Goal: Check status: Check status

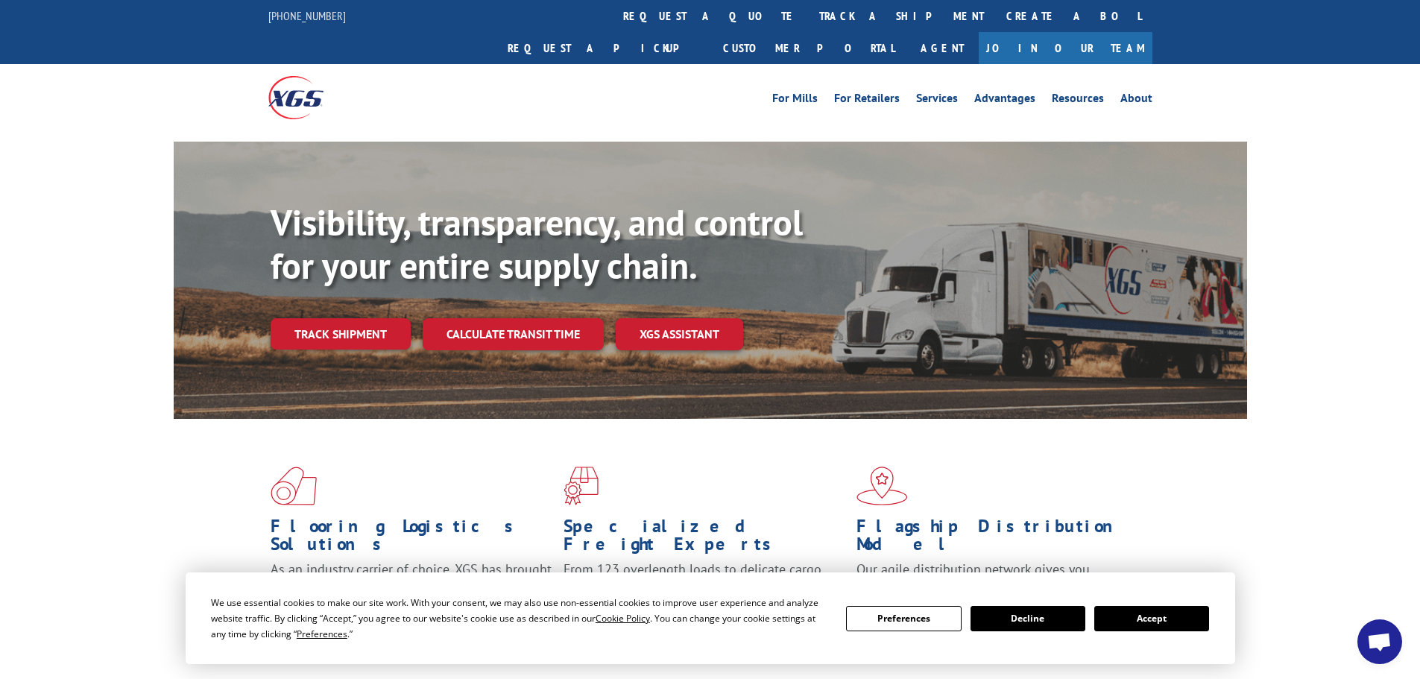
click at [1167, 616] on button "Accept" at bounding box center [1151, 618] width 115 height 25
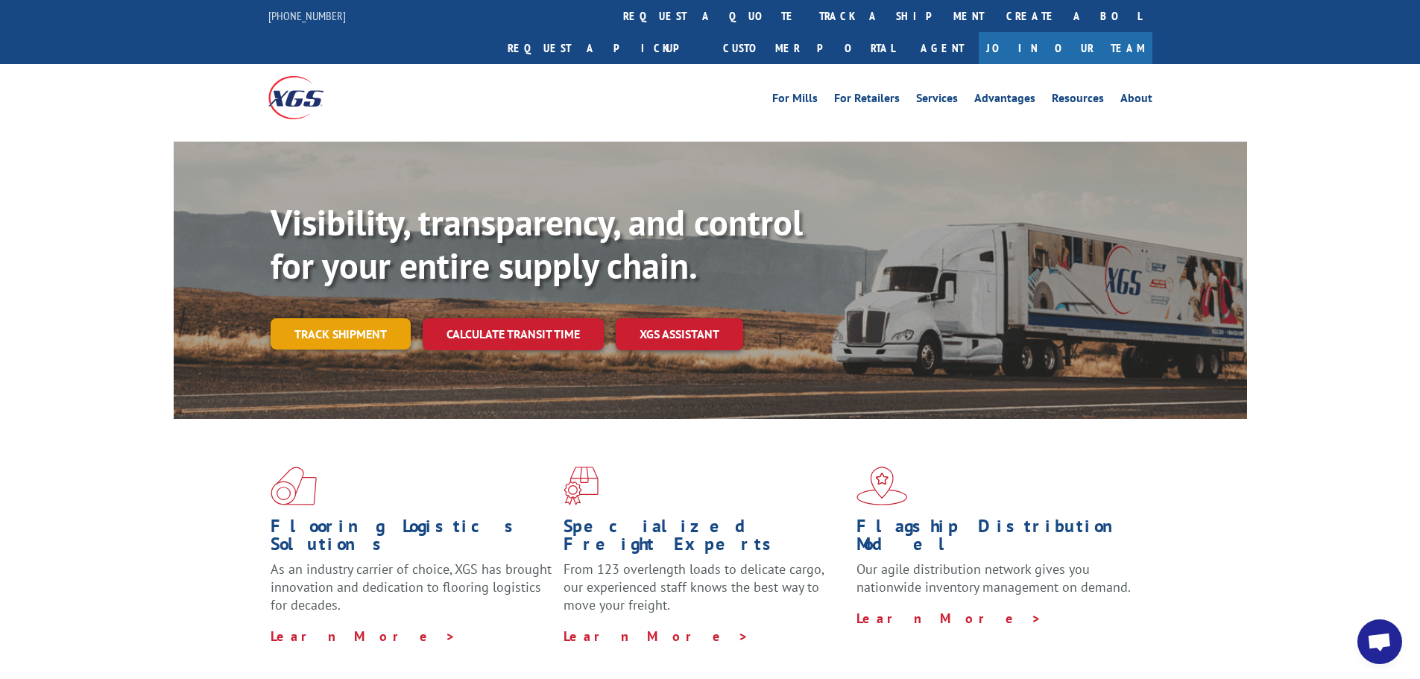
click at [367, 318] on link "Track shipment" at bounding box center [341, 333] width 140 height 31
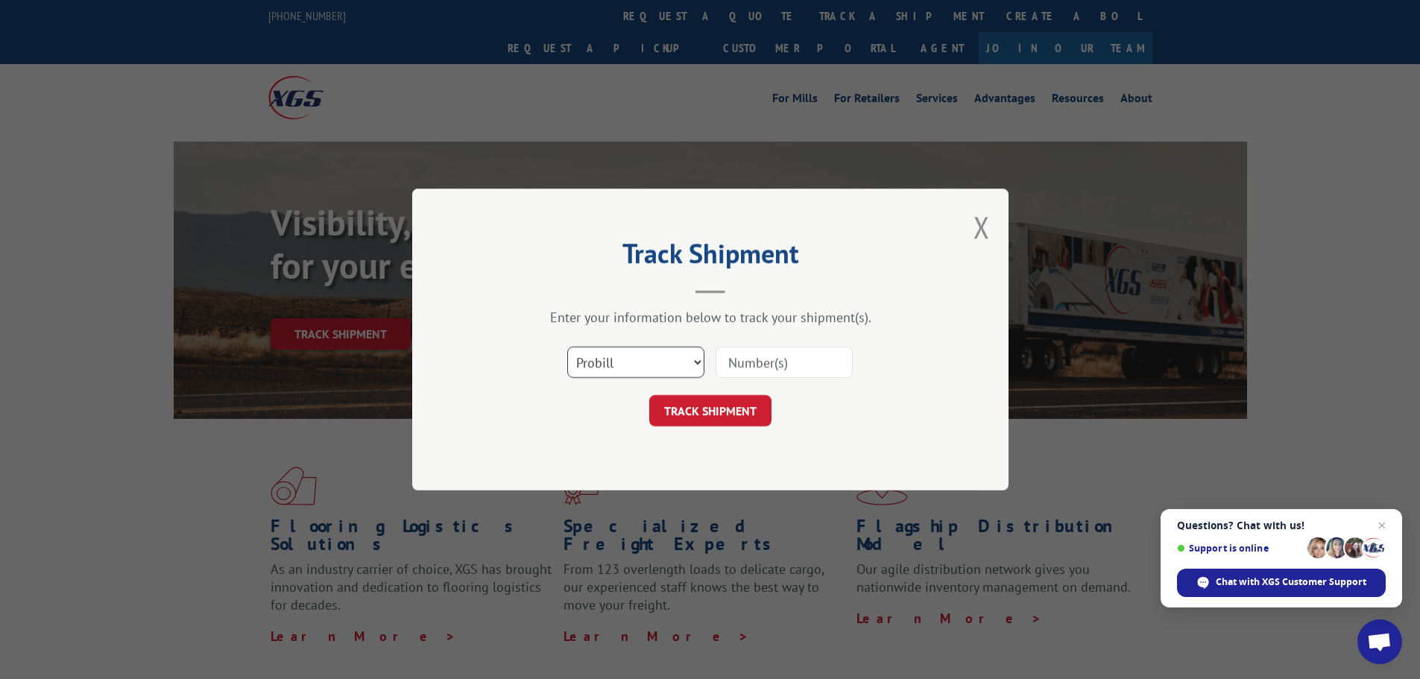
click at [612, 362] on select "Select category... Probill BOL PO" at bounding box center [635, 362] width 137 height 31
select select "bol"
click at [567, 347] on select "Select category... Probill BOL PO" at bounding box center [635, 362] width 137 height 31
click at [734, 364] on input at bounding box center [783, 362] width 137 height 31
paste input "438391"
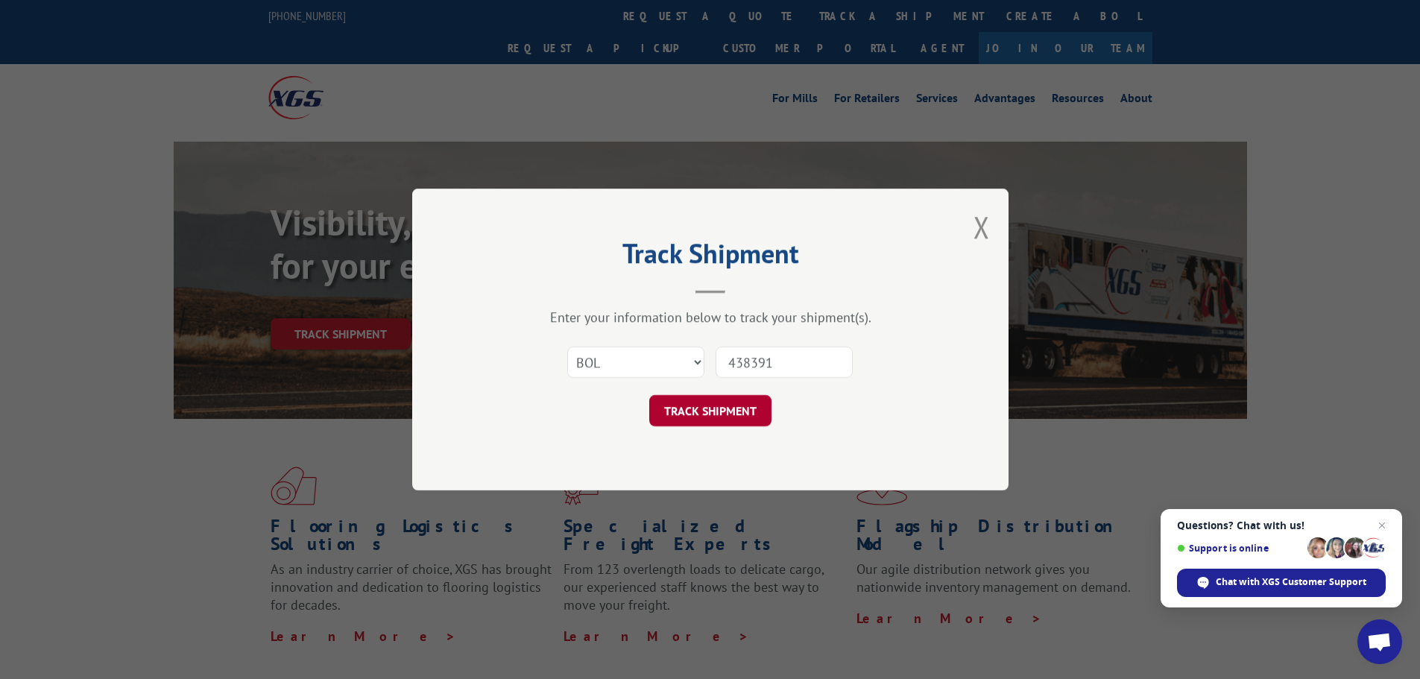
type input "438391"
click at [726, 411] on button "TRACK SHIPMENT" at bounding box center [710, 410] width 122 height 31
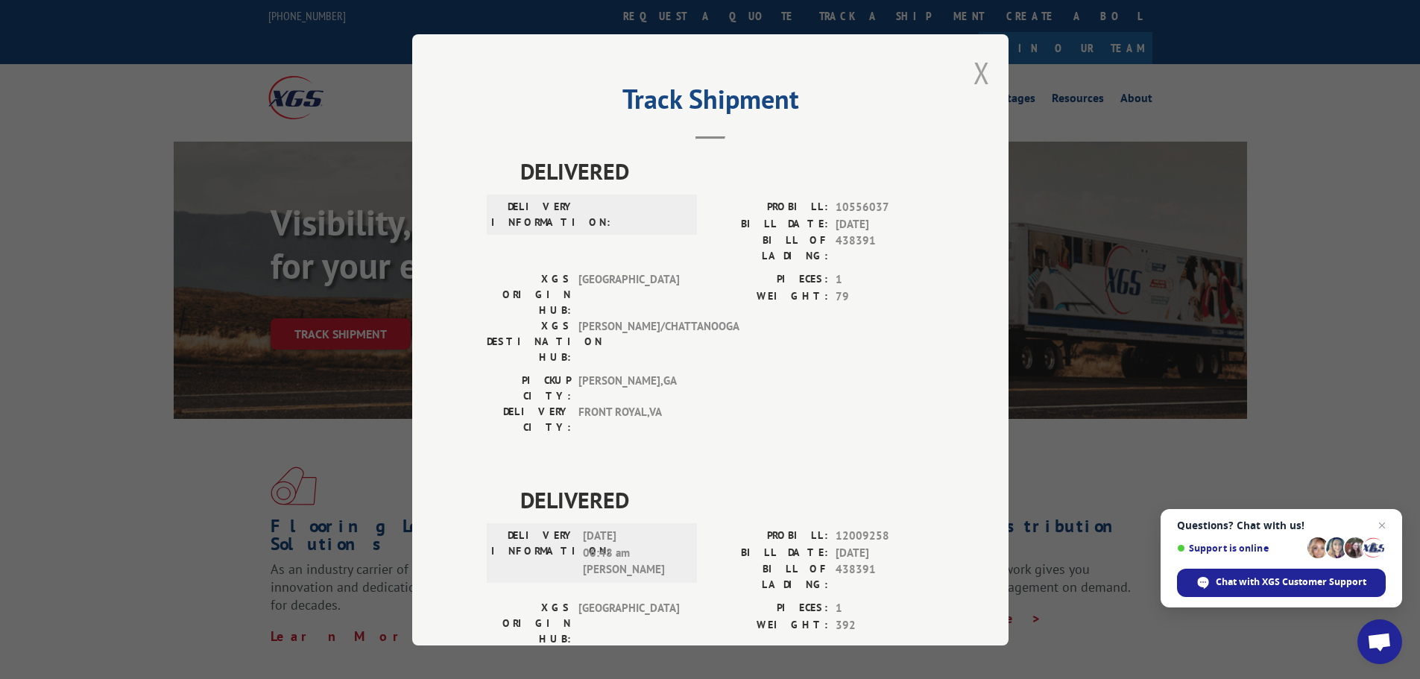
click at [973, 72] on button "Close modal" at bounding box center [981, 72] width 16 height 39
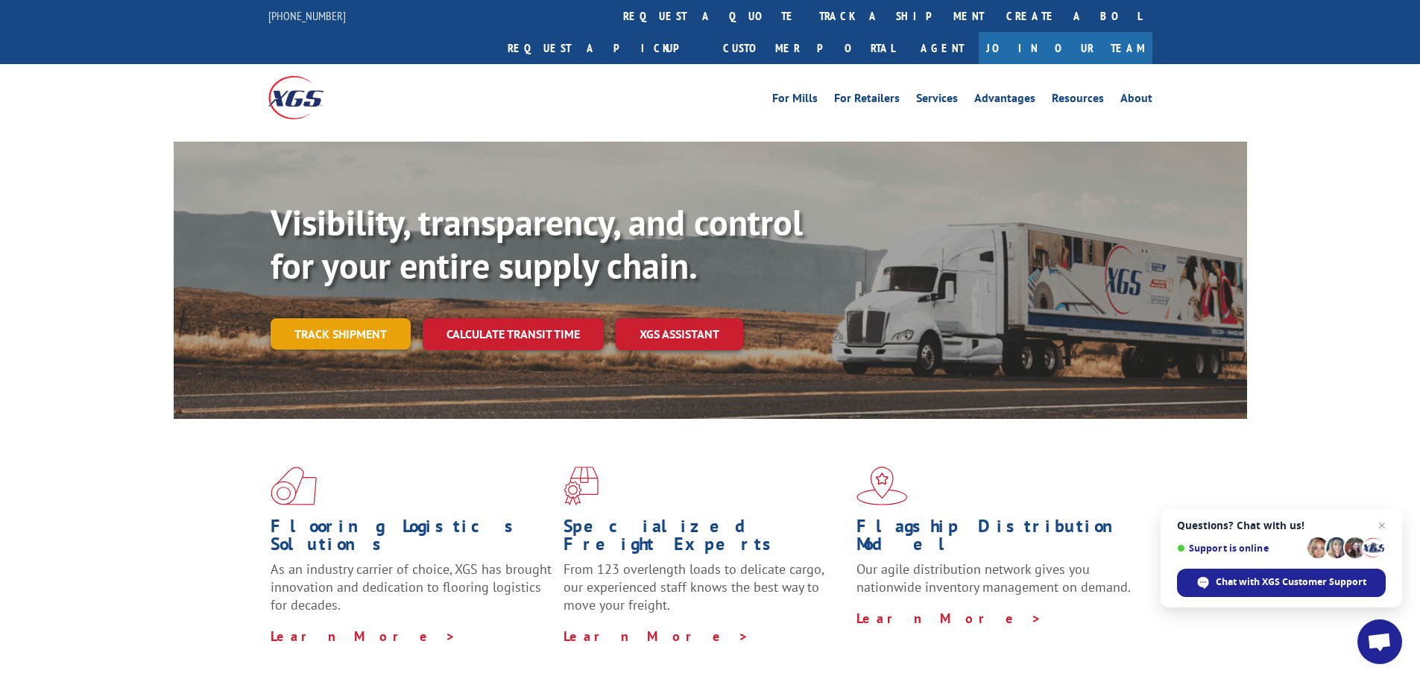
click at [319, 318] on link "Track shipment" at bounding box center [341, 333] width 140 height 31
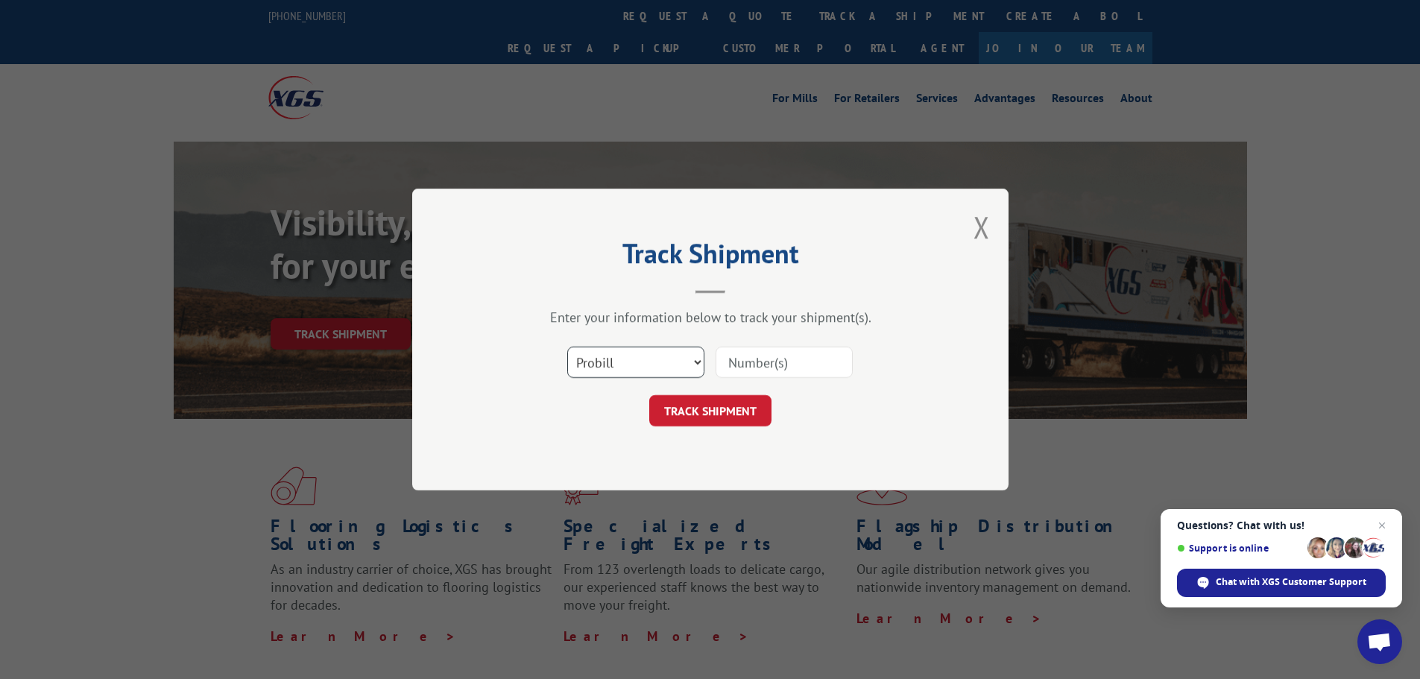
click at [628, 353] on select "Select category... Probill BOL PO" at bounding box center [635, 362] width 137 height 31
select select "bol"
click at [567, 347] on select "Select category... Probill BOL PO" at bounding box center [635, 362] width 137 height 31
click at [754, 361] on input at bounding box center [783, 362] width 137 height 31
paste input "5157811"
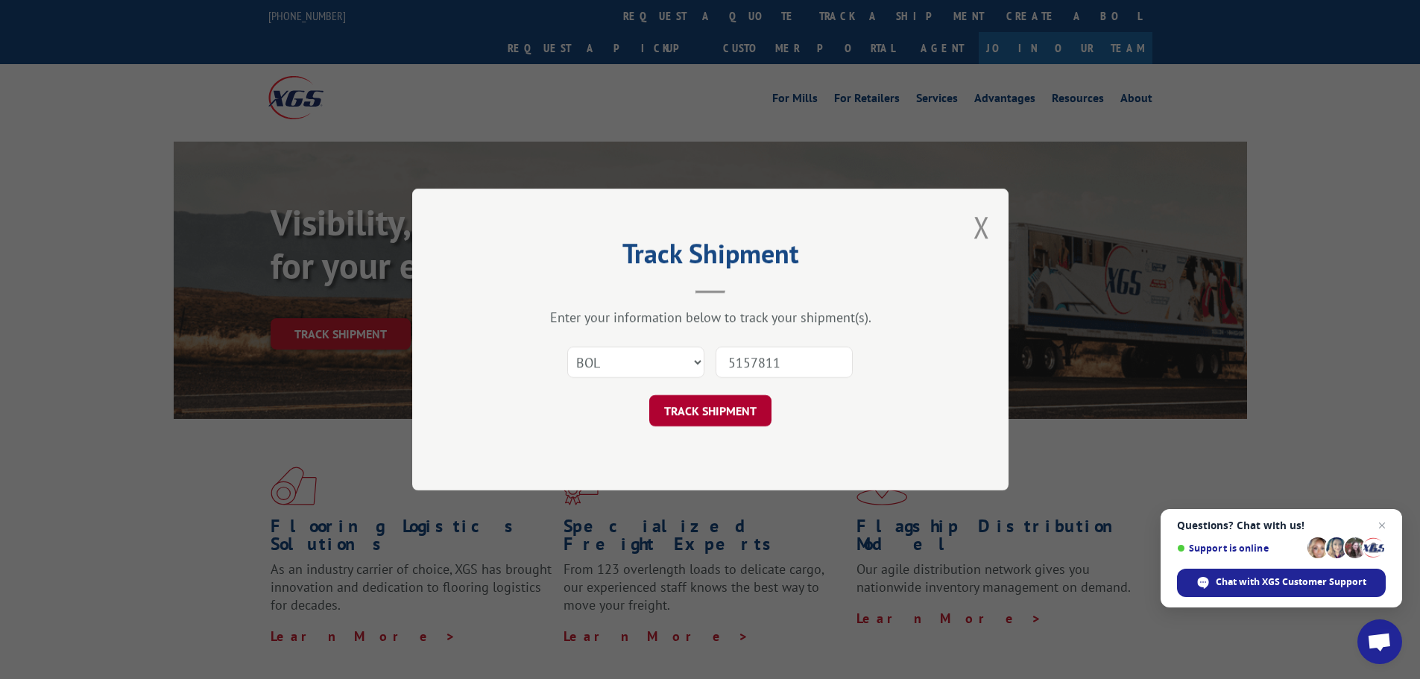
type input "5157811"
click at [694, 402] on button "TRACK SHIPMENT" at bounding box center [710, 410] width 122 height 31
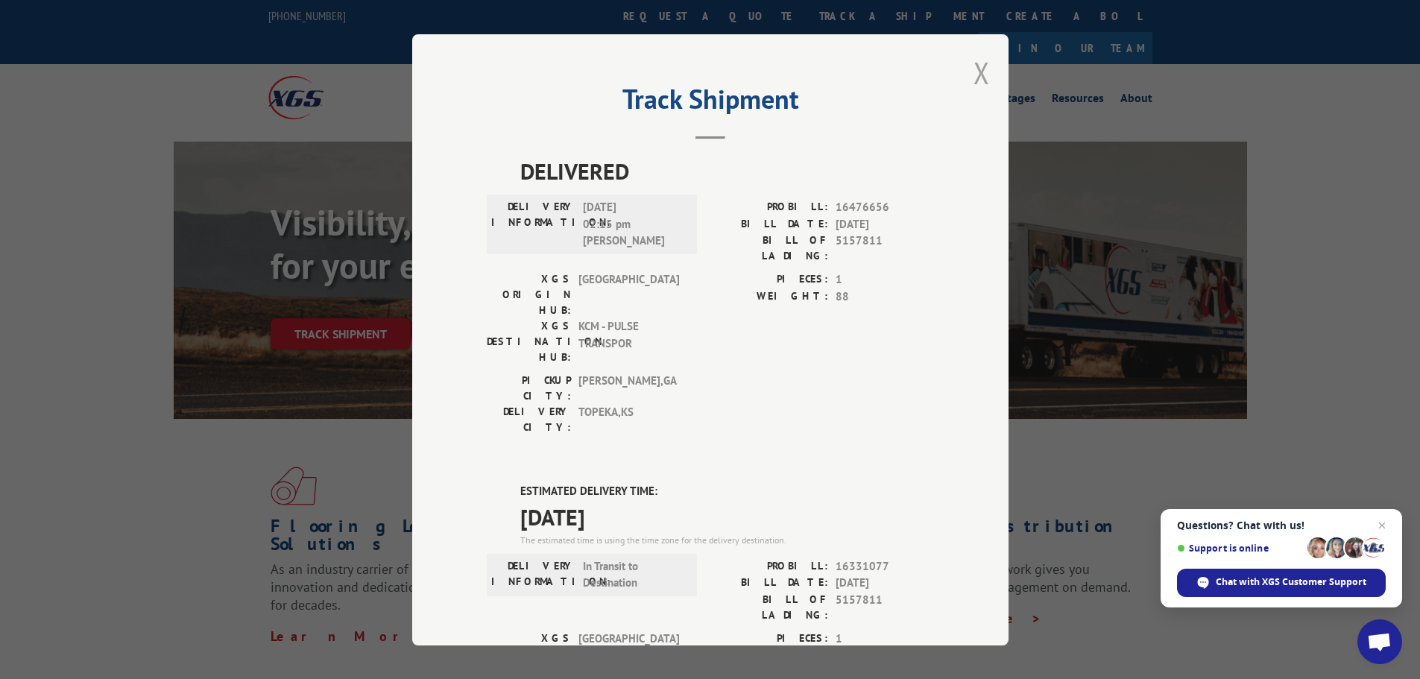
click at [973, 78] on button "Close modal" at bounding box center [981, 72] width 16 height 39
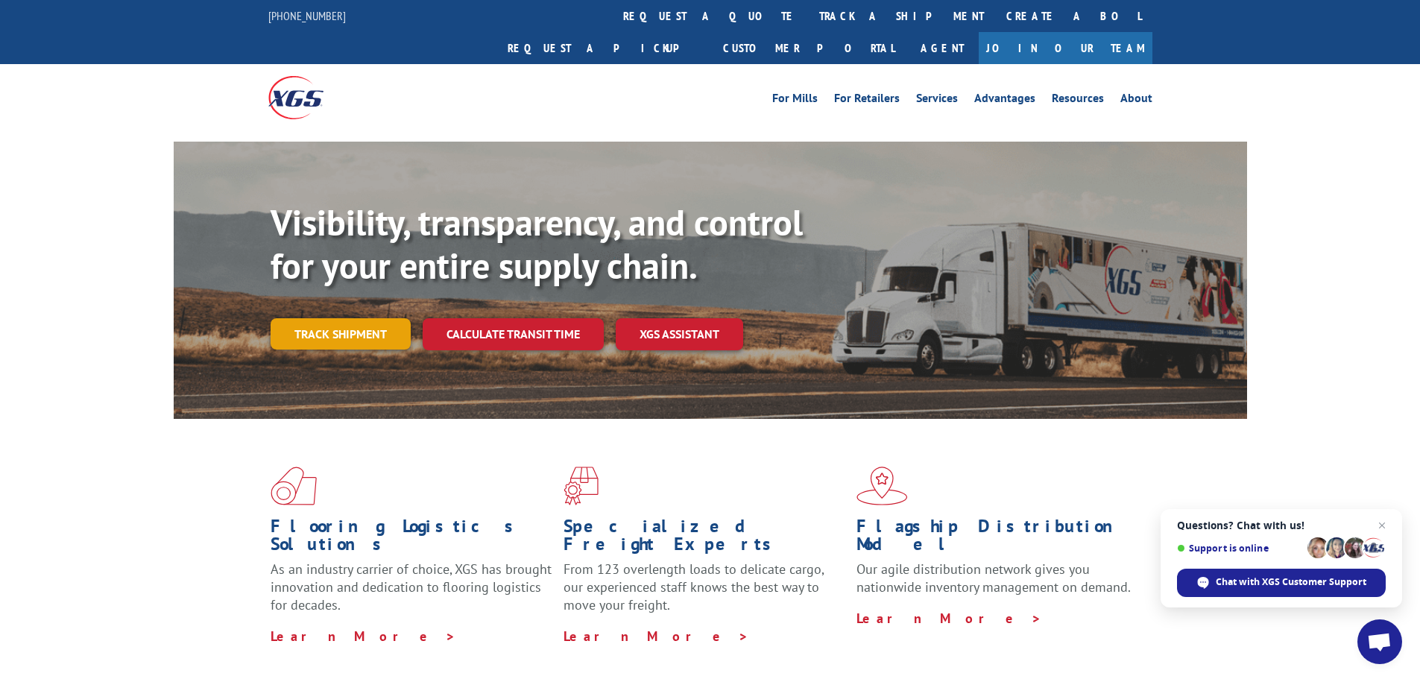
click at [340, 318] on link "Track shipment" at bounding box center [341, 333] width 140 height 31
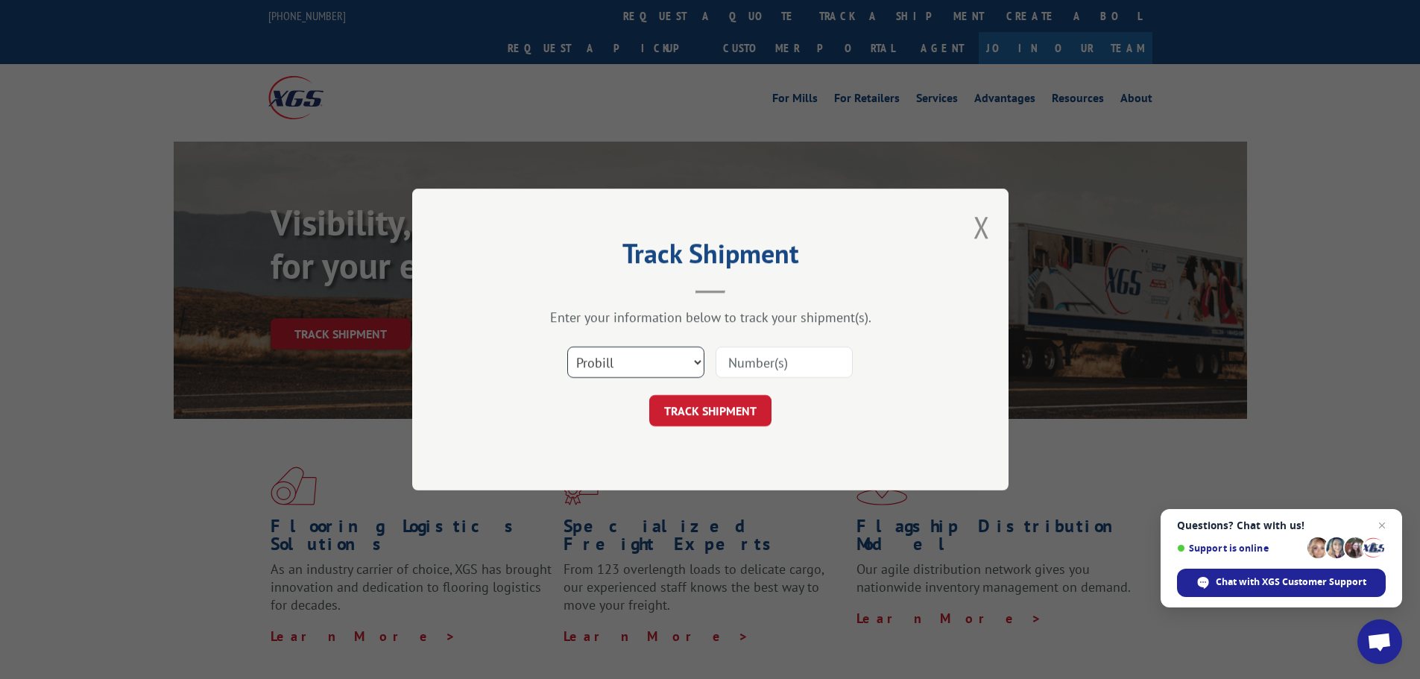
click at [605, 364] on select "Select category... Probill BOL PO" at bounding box center [635, 362] width 137 height 31
select select "bol"
click at [567, 347] on select "Select category... Probill BOL PO" at bounding box center [635, 362] width 137 height 31
click at [725, 375] on input at bounding box center [783, 362] width 137 height 31
paste input "6014303"
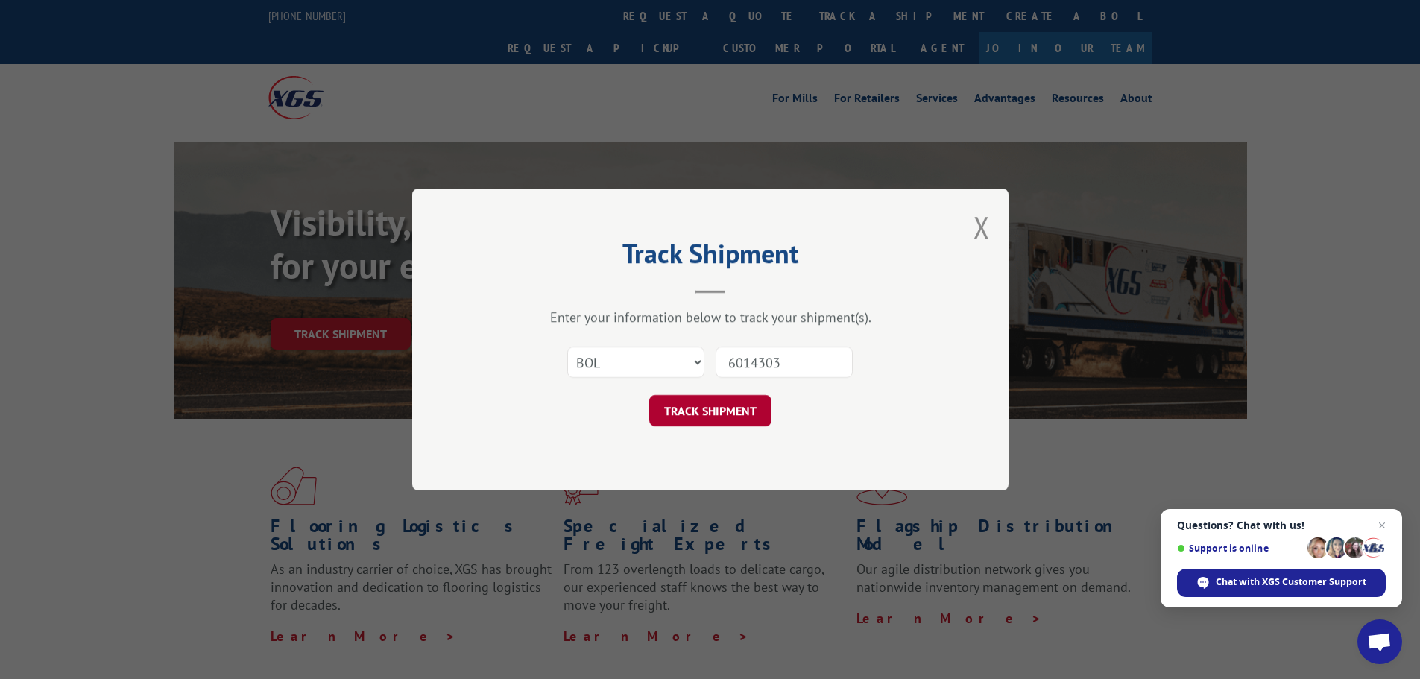
type input "6014303"
click at [692, 400] on button "TRACK SHIPMENT" at bounding box center [710, 410] width 122 height 31
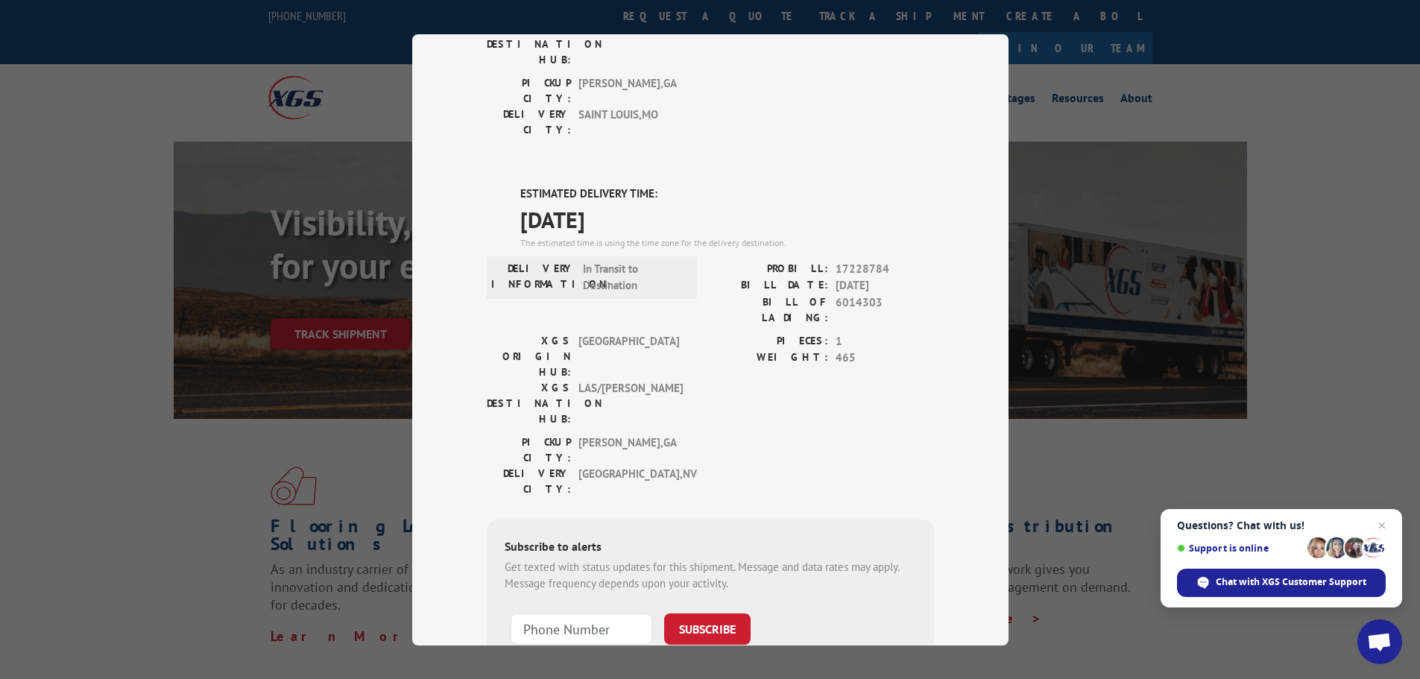
scroll to position [303, 0]
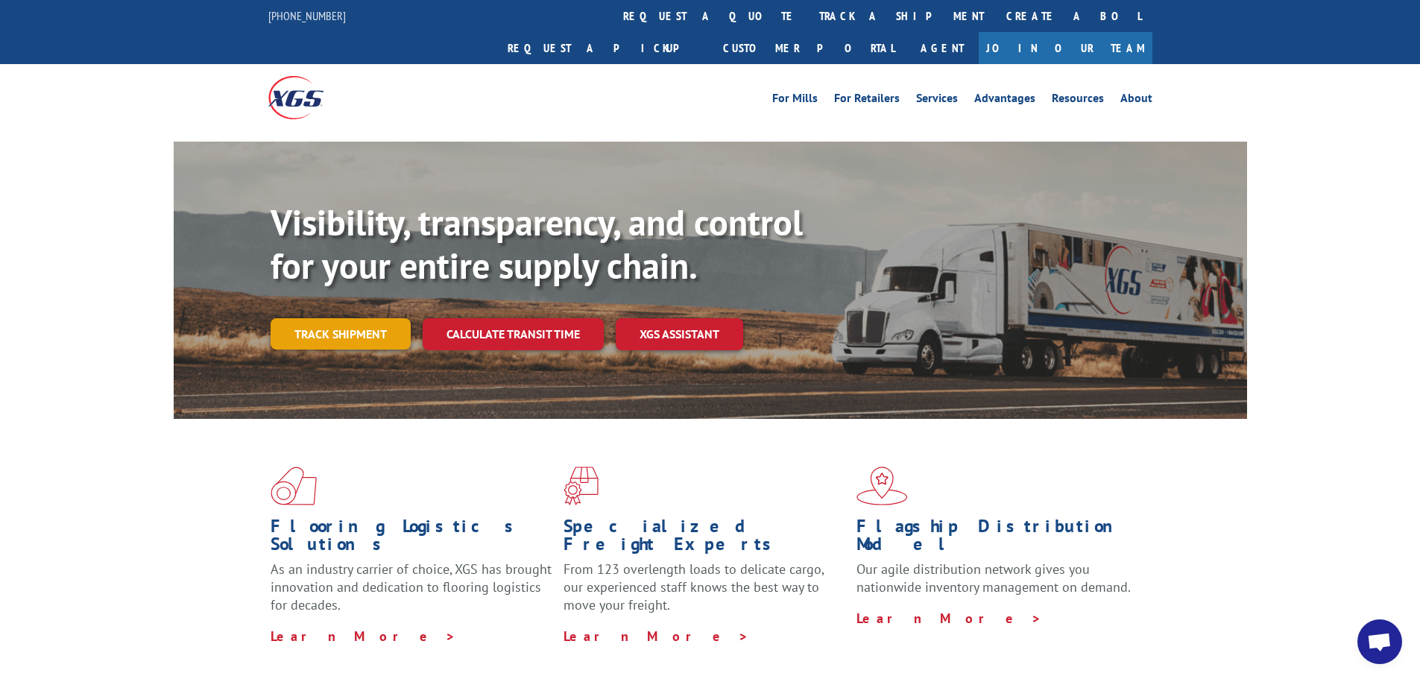
click at [299, 318] on link "Track shipment" at bounding box center [341, 333] width 140 height 31
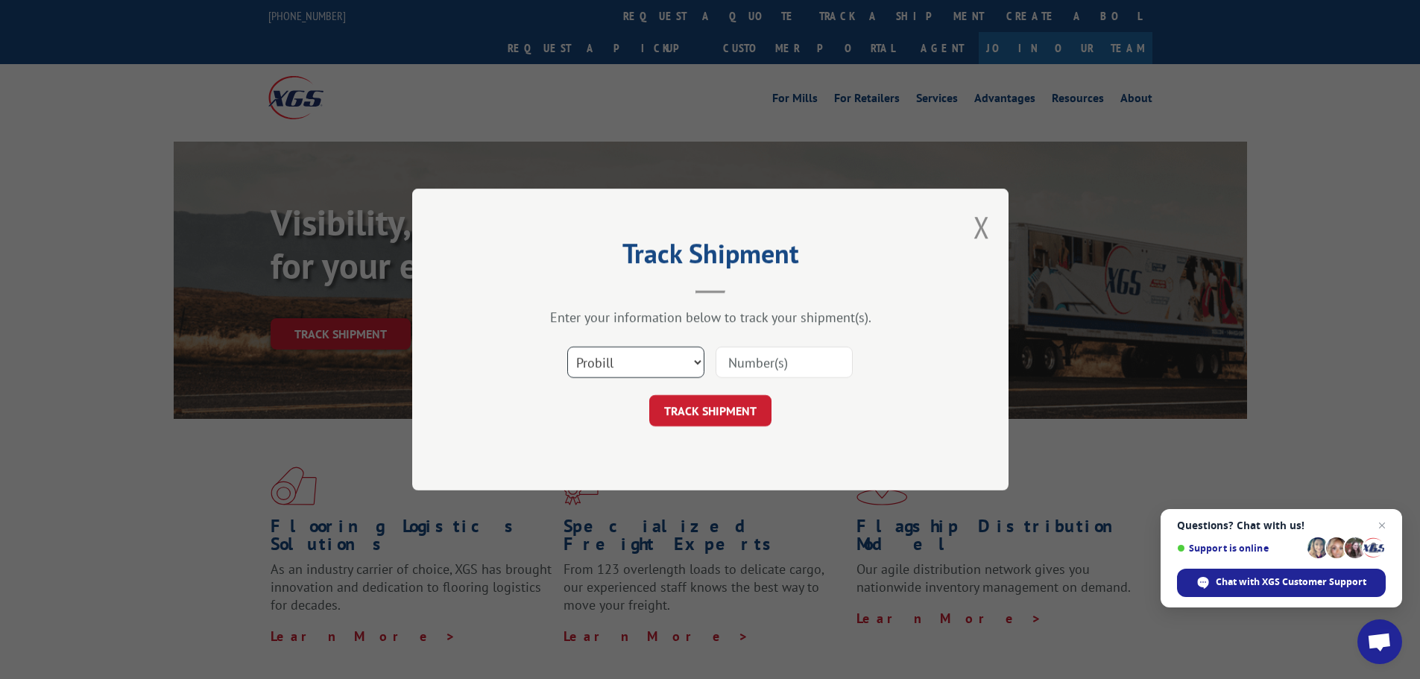
click at [591, 360] on select "Select category... Probill BOL PO" at bounding box center [635, 362] width 137 height 31
select select "bol"
click at [567, 347] on select "Select category... Probill BOL PO" at bounding box center [635, 362] width 137 height 31
click at [761, 366] on input at bounding box center [783, 362] width 137 height 31
paste input "438391"
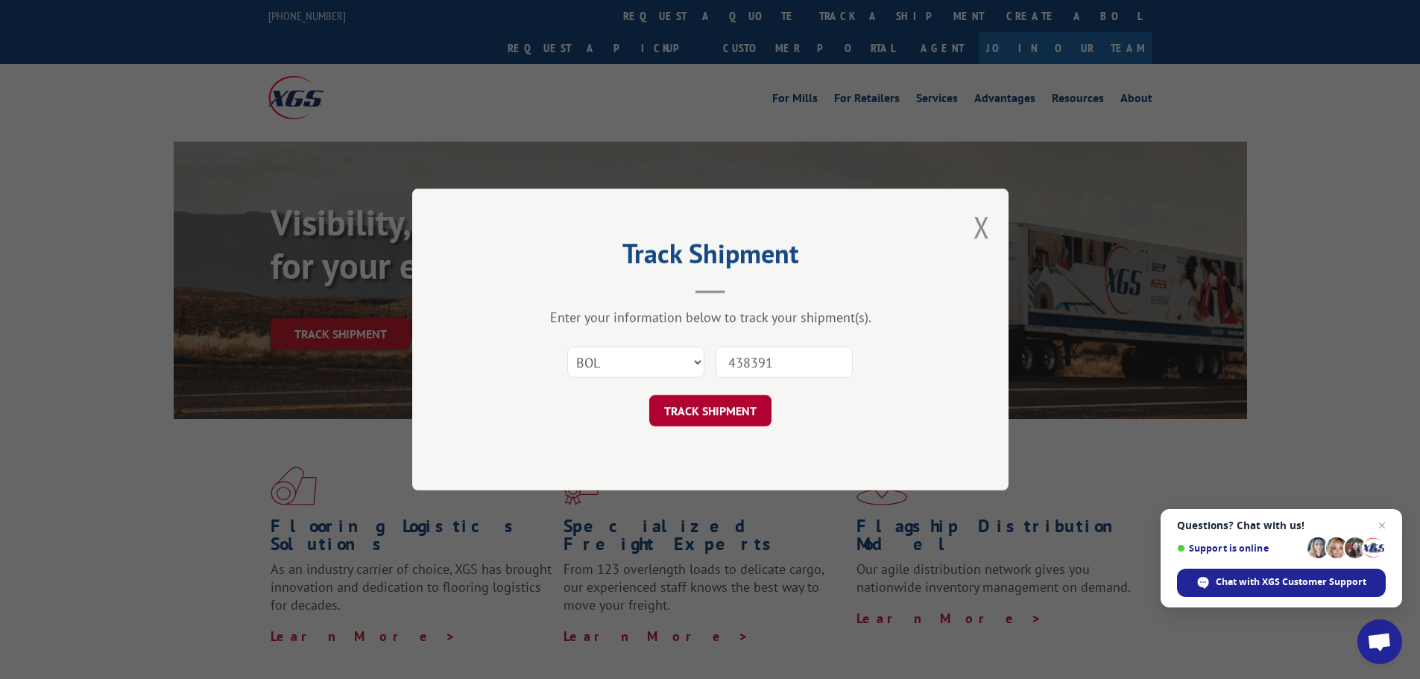
type input "438391"
click at [712, 411] on button "TRACK SHIPMENT" at bounding box center [710, 410] width 122 height 31
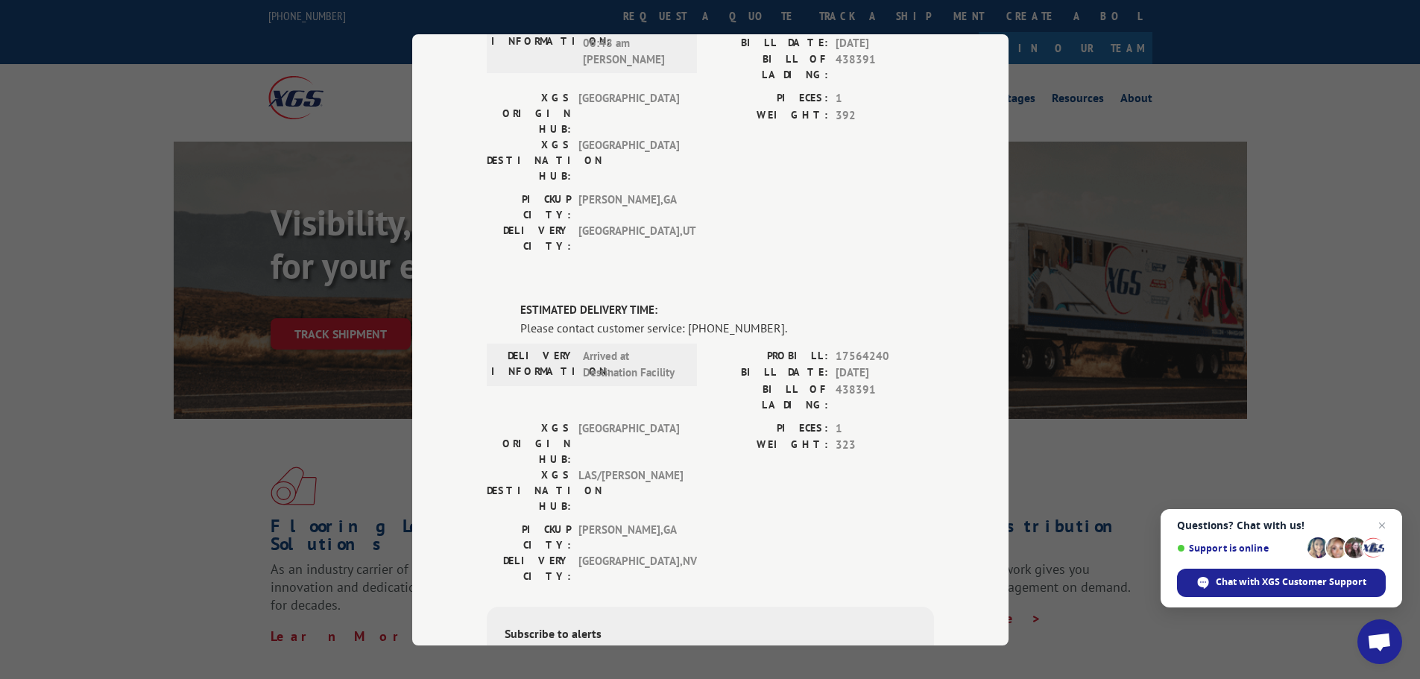
scroll to position [513, 0]
click at [1383, 527] on span "Open chat" at bounding box center [1382, 525] width 19 height 19
